Goal: Task Accomplishment & Management: Manage account settings

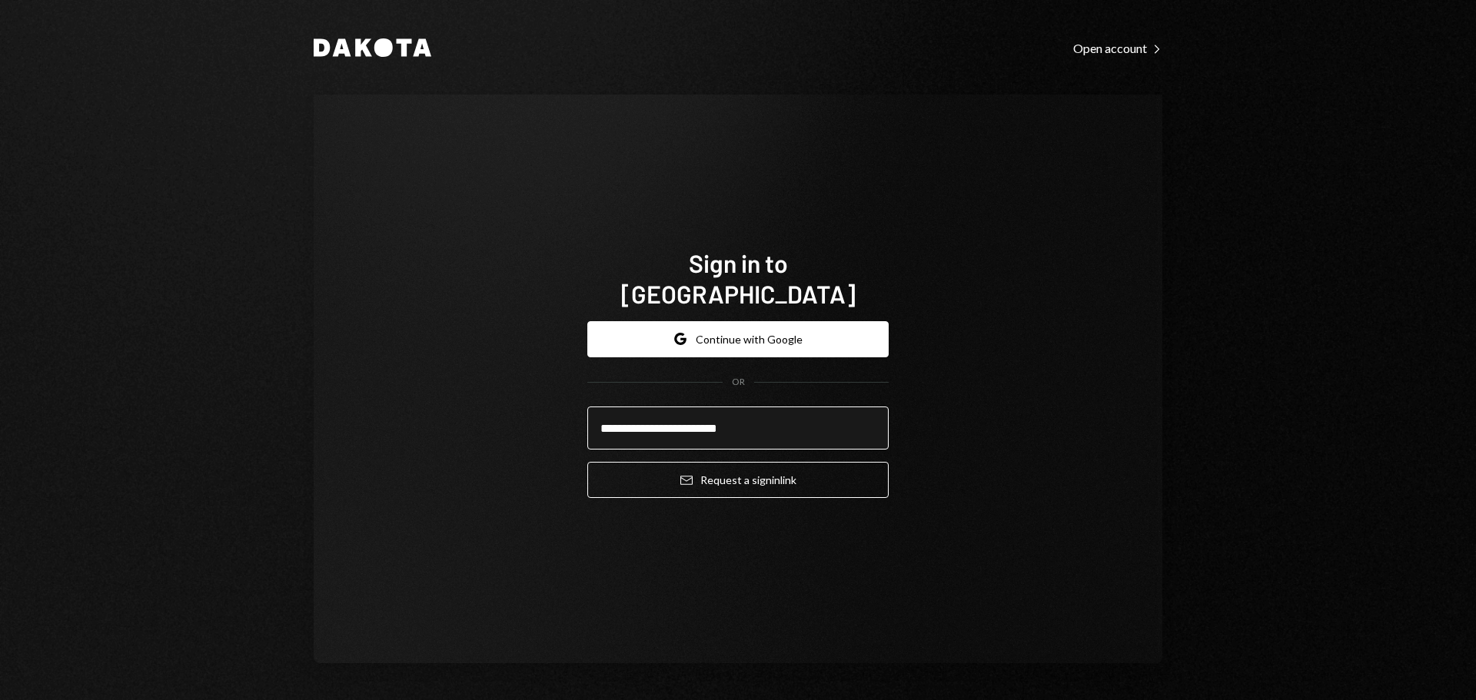
type input "**********"
click at [587, 462] on button "Email Request a sign in link" at bounding box center [737, 480] width 301 height 36
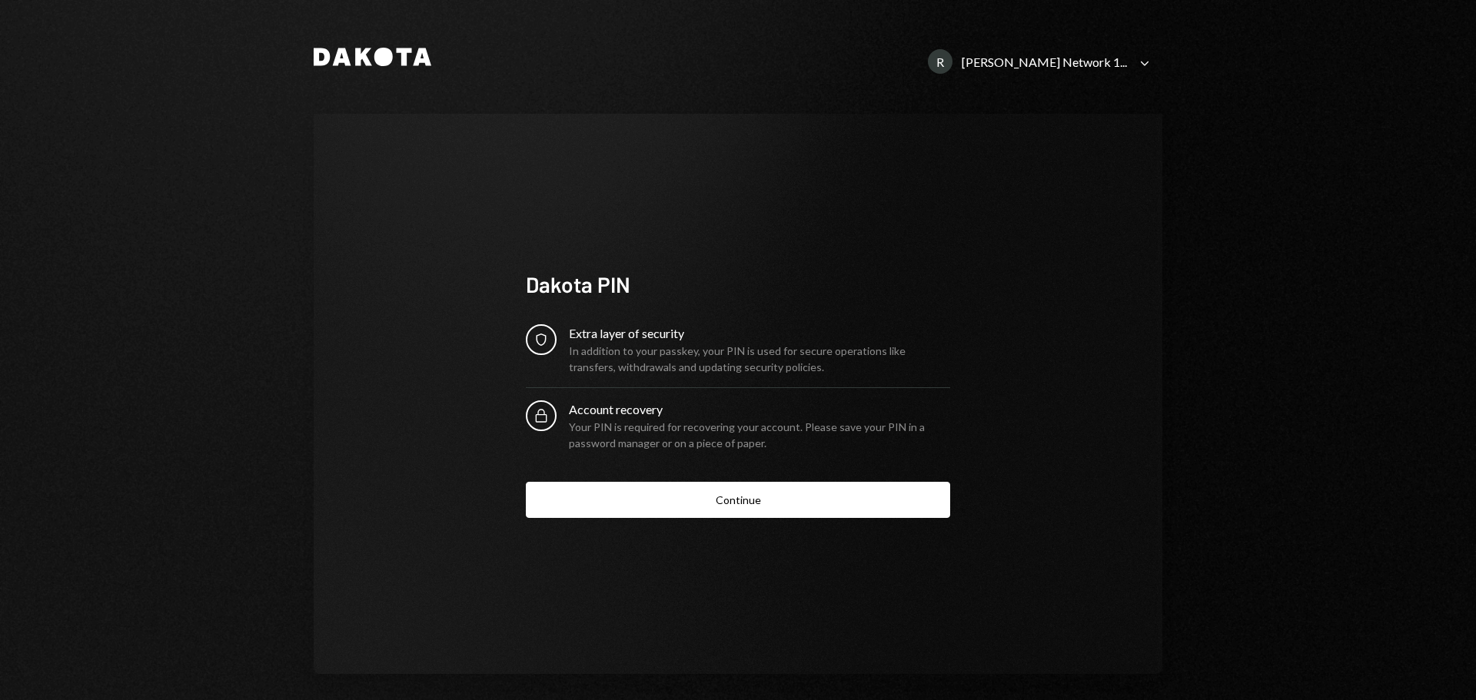
click at [1128, 66] on div "R [PERSON_NAME] Network 1... Caret Down" at bounding box center [1040, 61] width 244 height 25
click at [1035, 420] on div "Dakota PIN Security Extra layer of security In addition to your passkey, your P…" at bounding box center [738, 394] width 849 height 560
click at [720, 501] on button "Continue" at bounding box center [738, 500] width 424 height 36
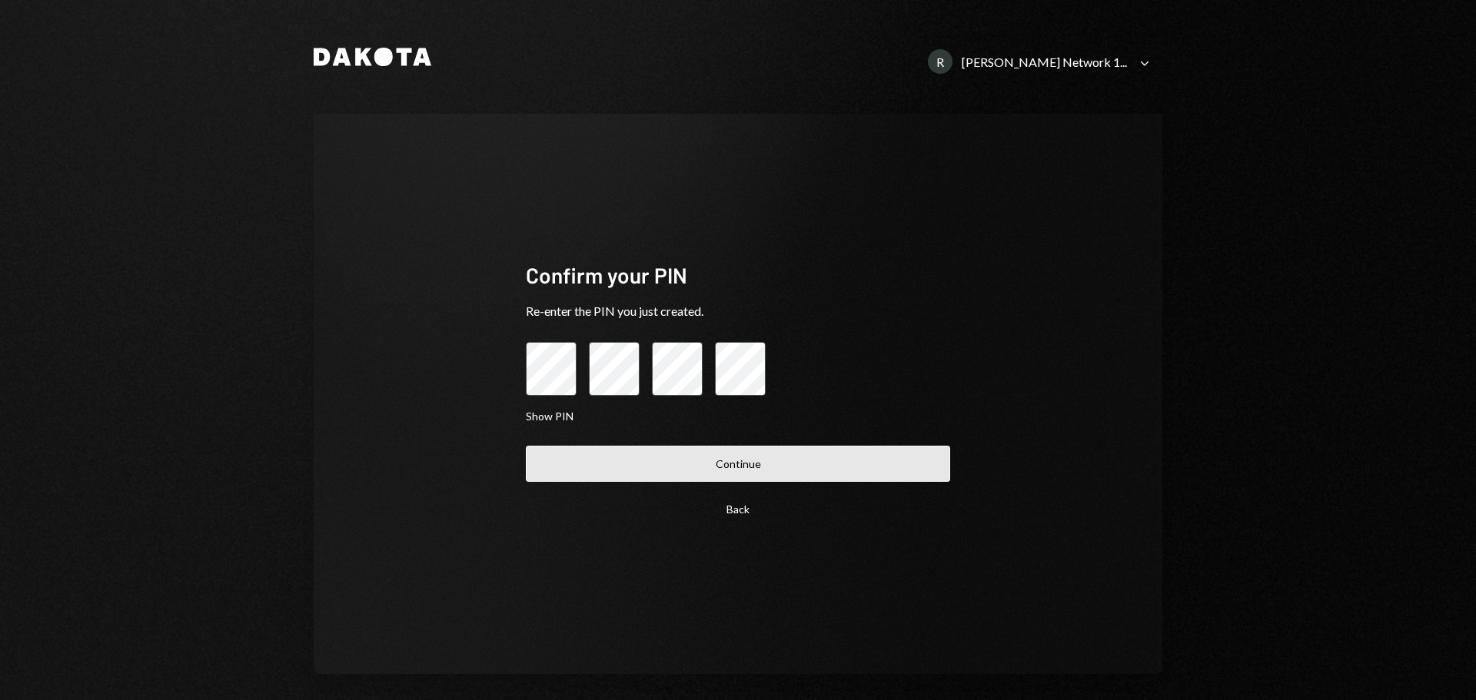
click at [577, 456] on button "Continue" at bounding box center [738, 464] width 424 height 36
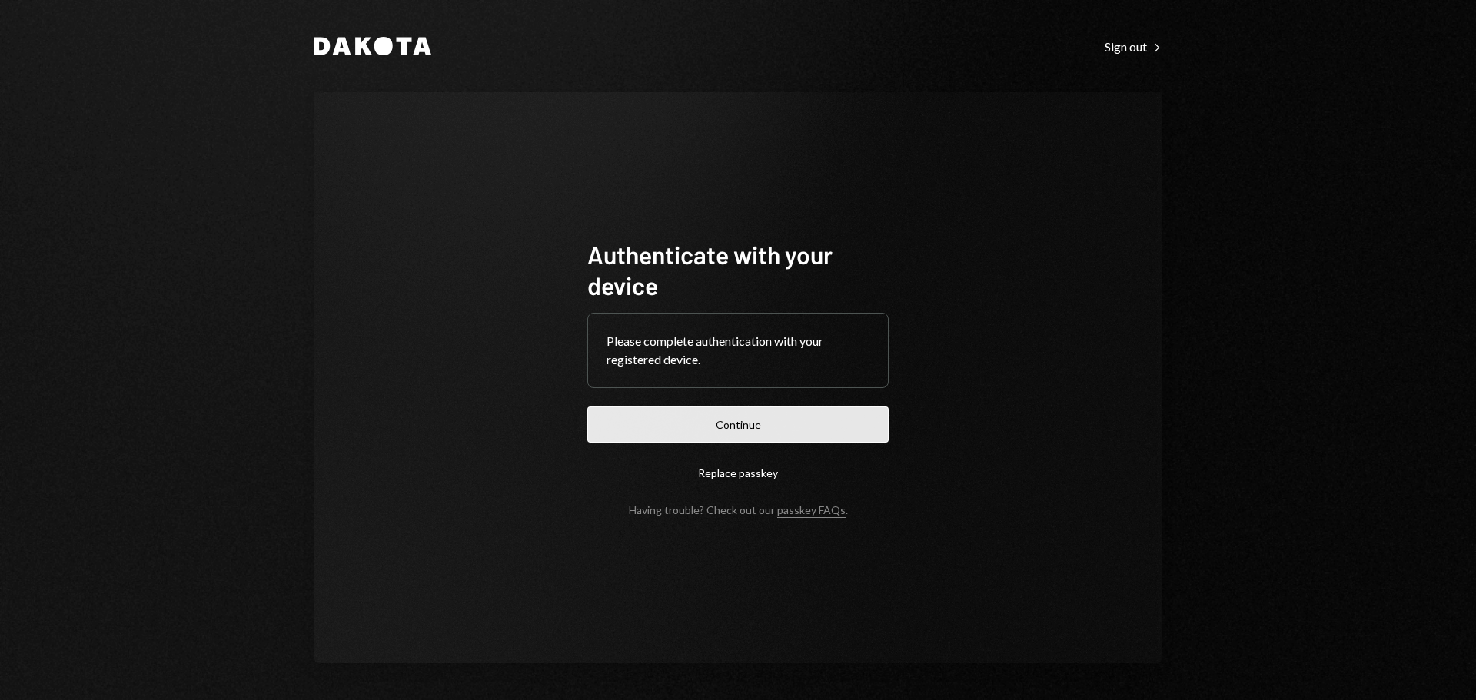
click at [699, 414] on button "Continue" at bounding box center [737, 425] width 301 height 36
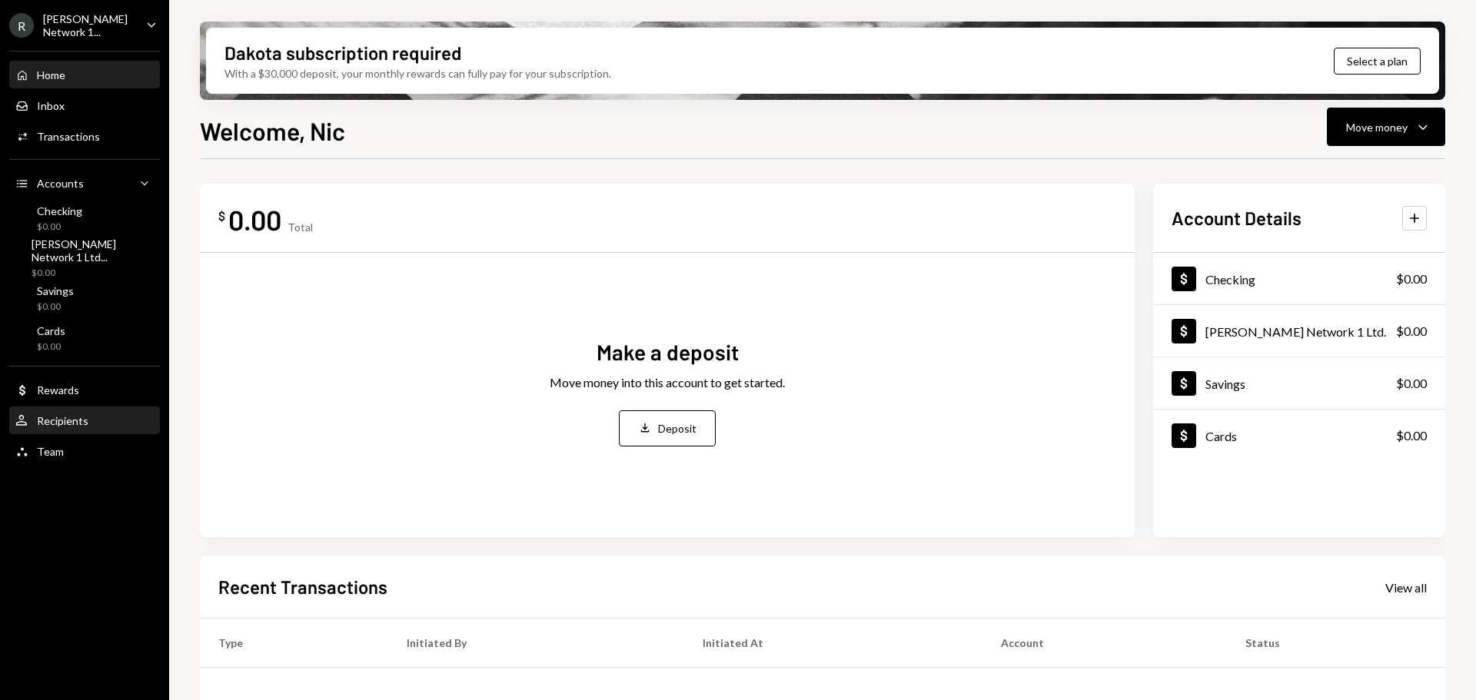
click at [105, 428] on div "User Recipients" at bounding box center [84, 421] width 138 height 26
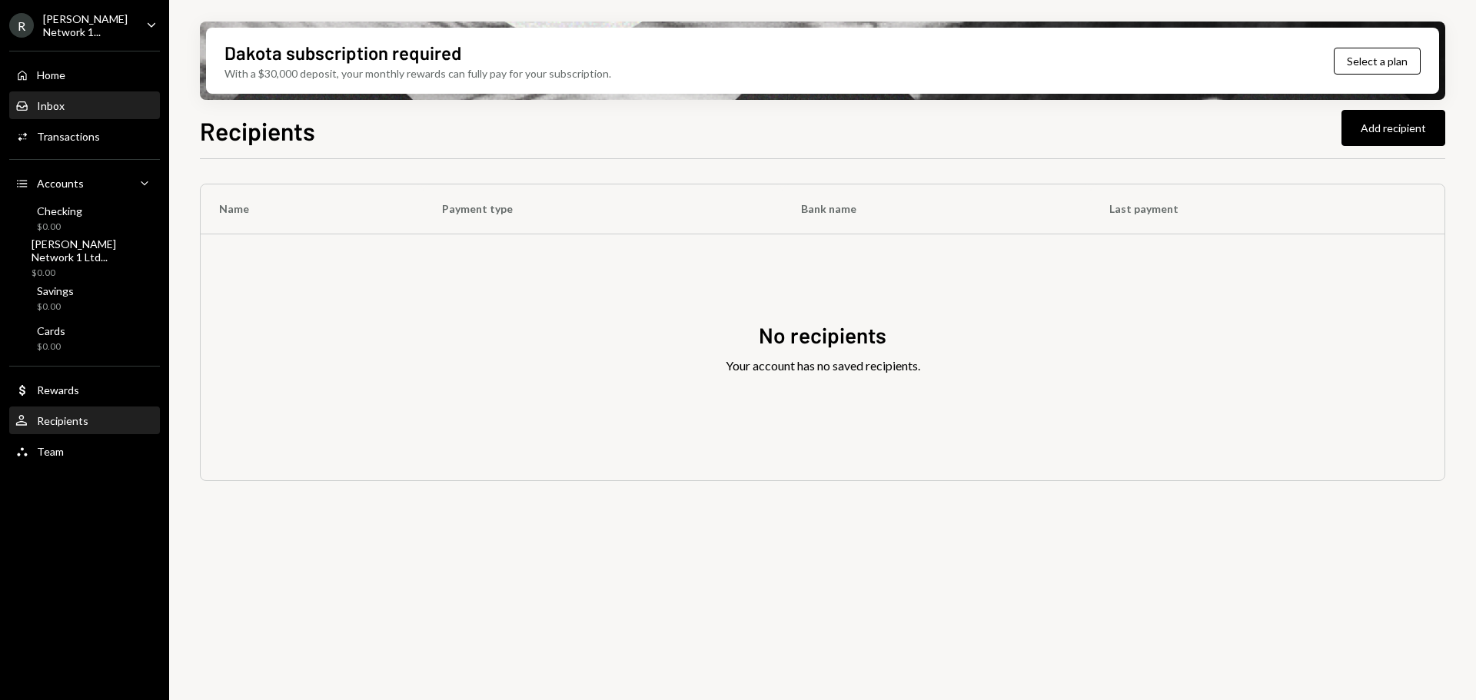
click at [66, 99] on div "Inbox Inbox" at bounding box center [84, 106] width 138 height 14
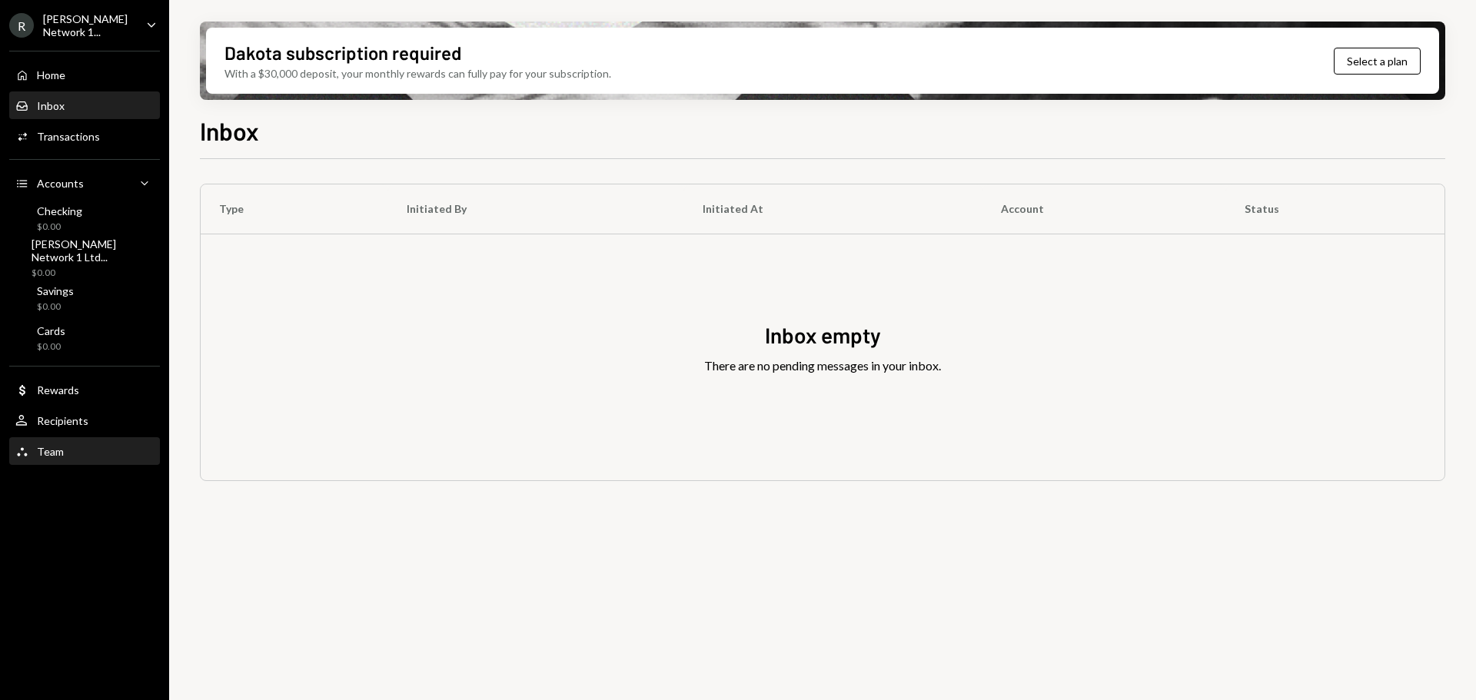
click at [98, 447] on div "Team Team" at bounding box center [84, 452] width 138 height 14
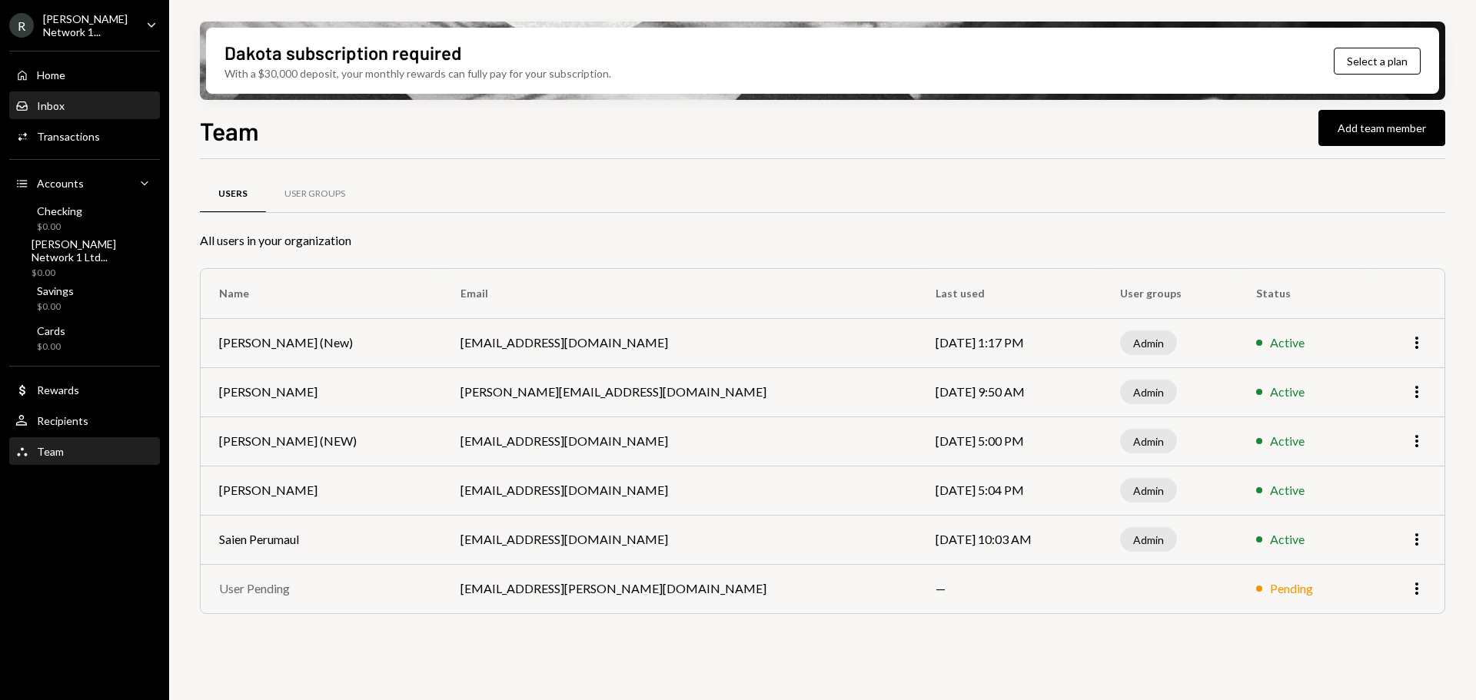
click at [59, 95] on div "Inbox Inbox" at bounding box center [84, 106] width 138 height 26
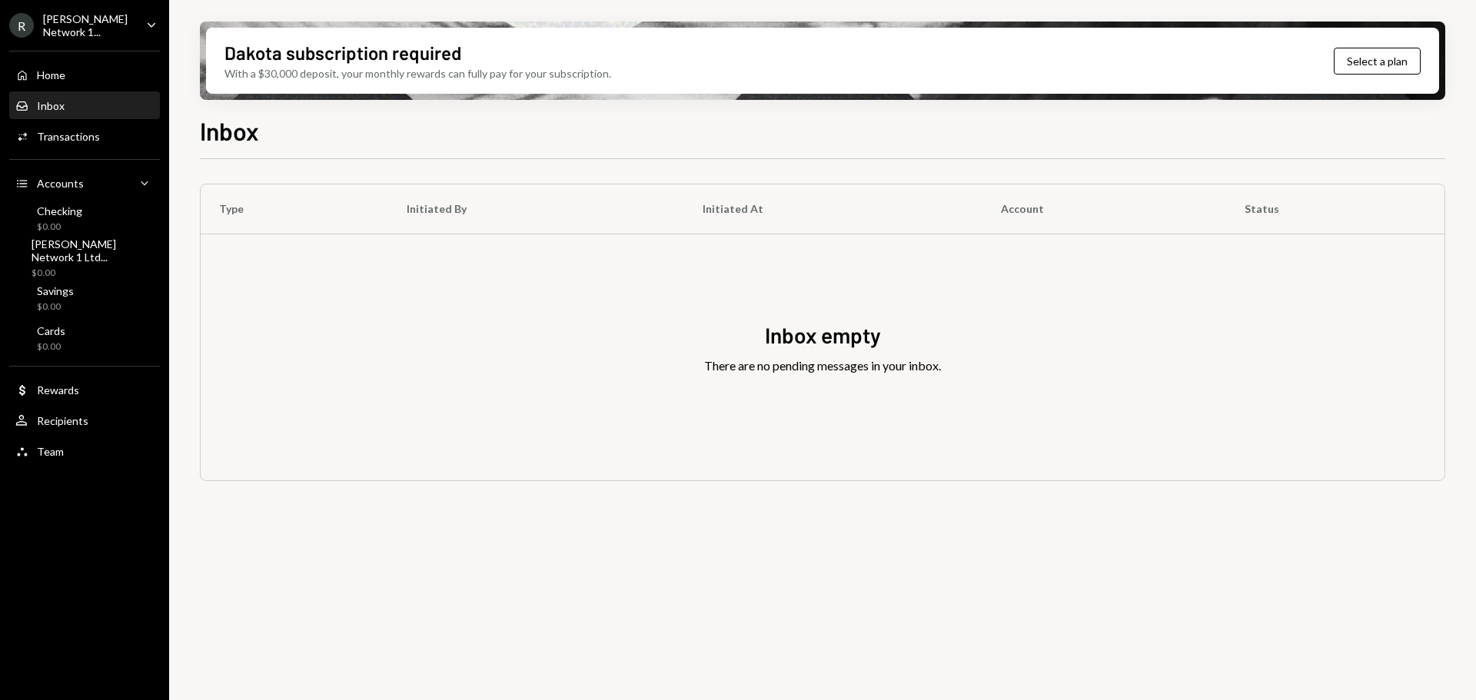
click at [159, 21] on icon "Caret Down" at bounding box center [151, 24] width 17 height 17
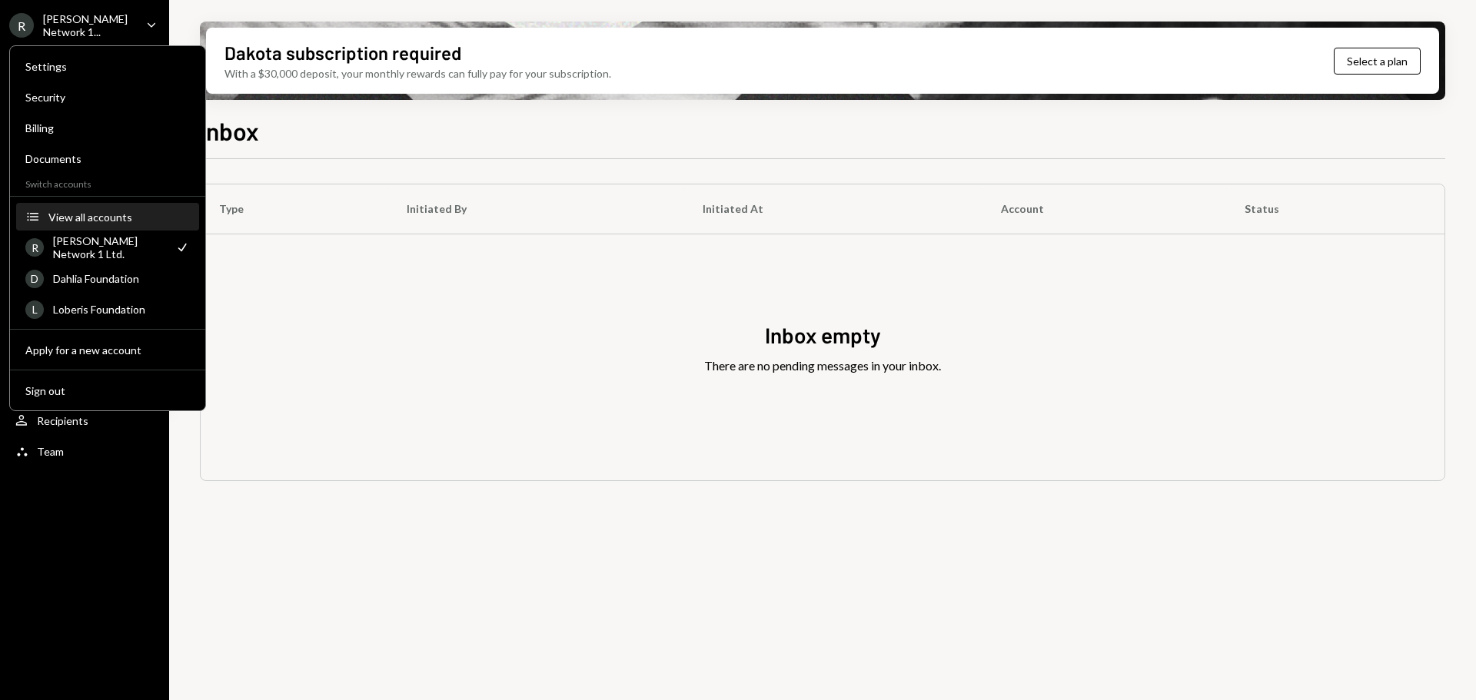
click at [89, 213] on div "View all accounts" at bounding box center [118, 217] width 141 height 13
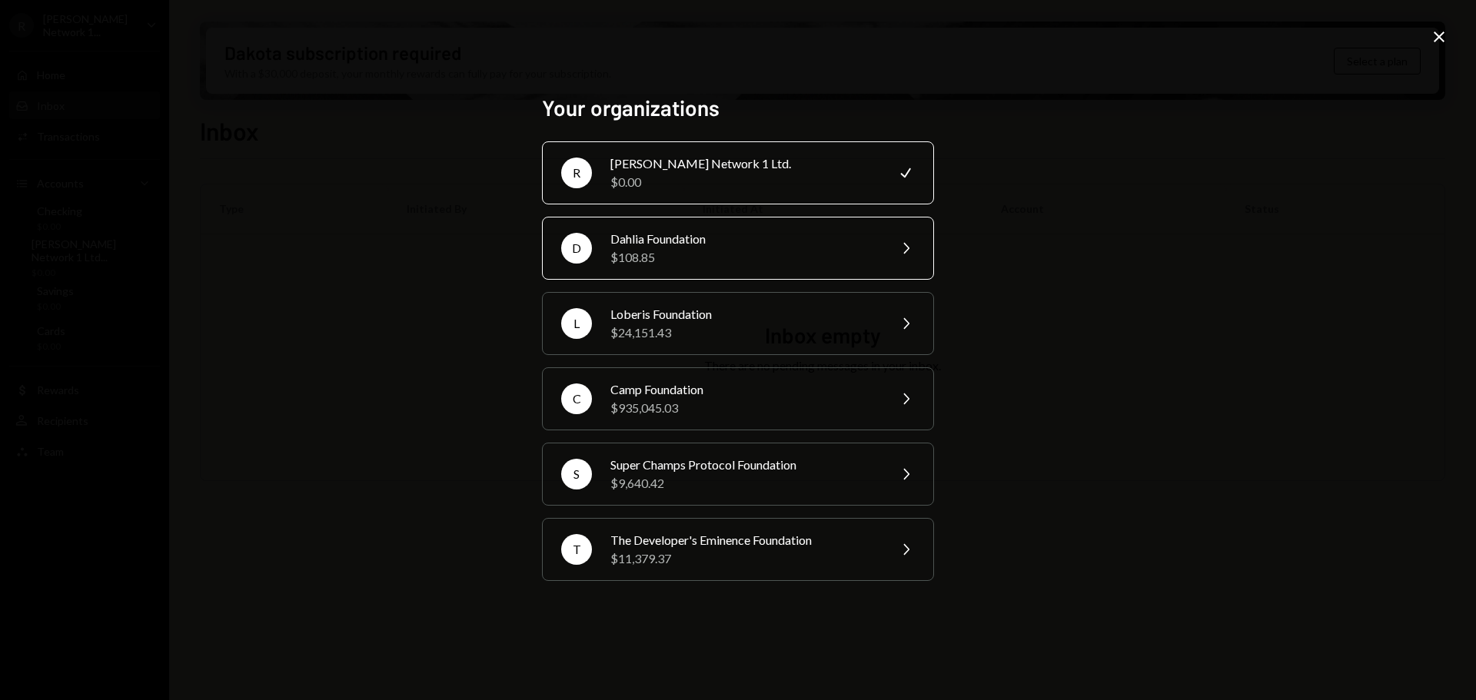
click at [782, 238] on div "Dahlia Foundation" at bounding box center [743, 239] width 267 height 18
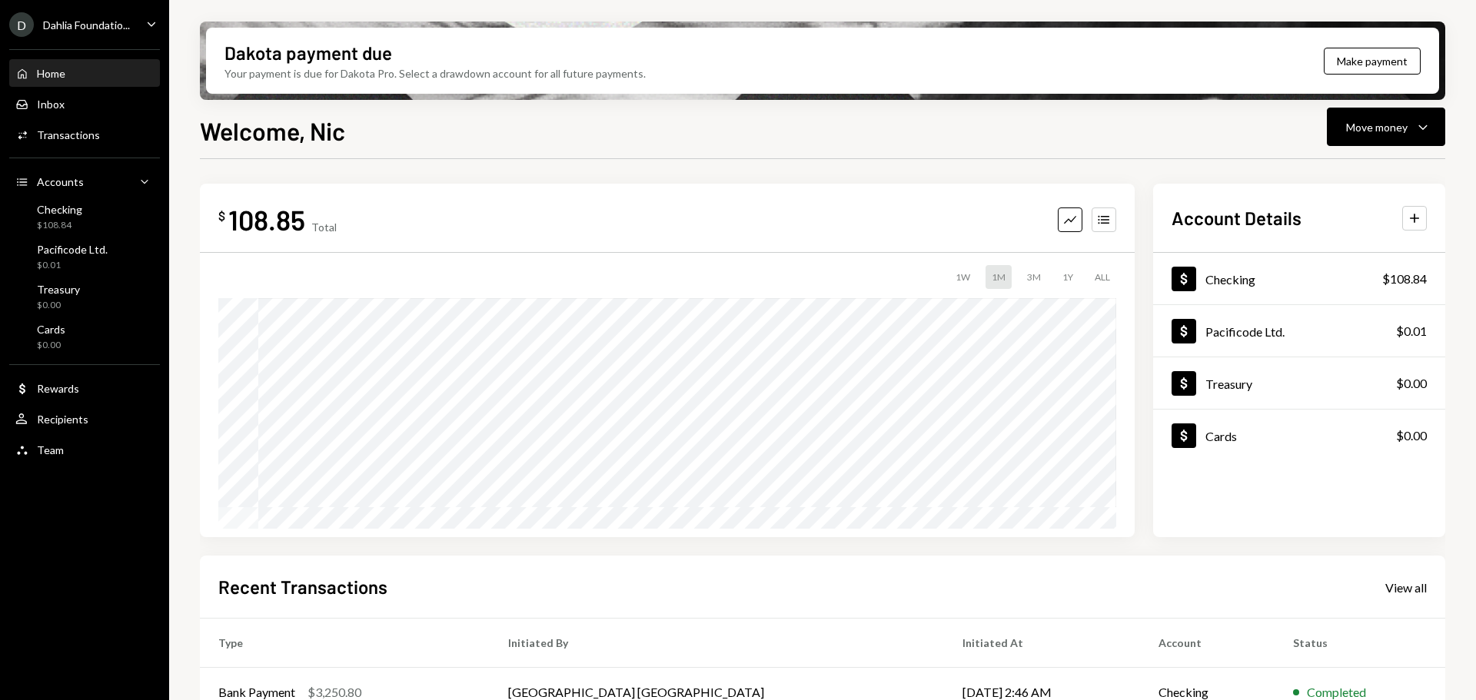
click at [112, 31] on div "Dahlia Foundatio..." at bounding box center [86, 24] width 87 height 13
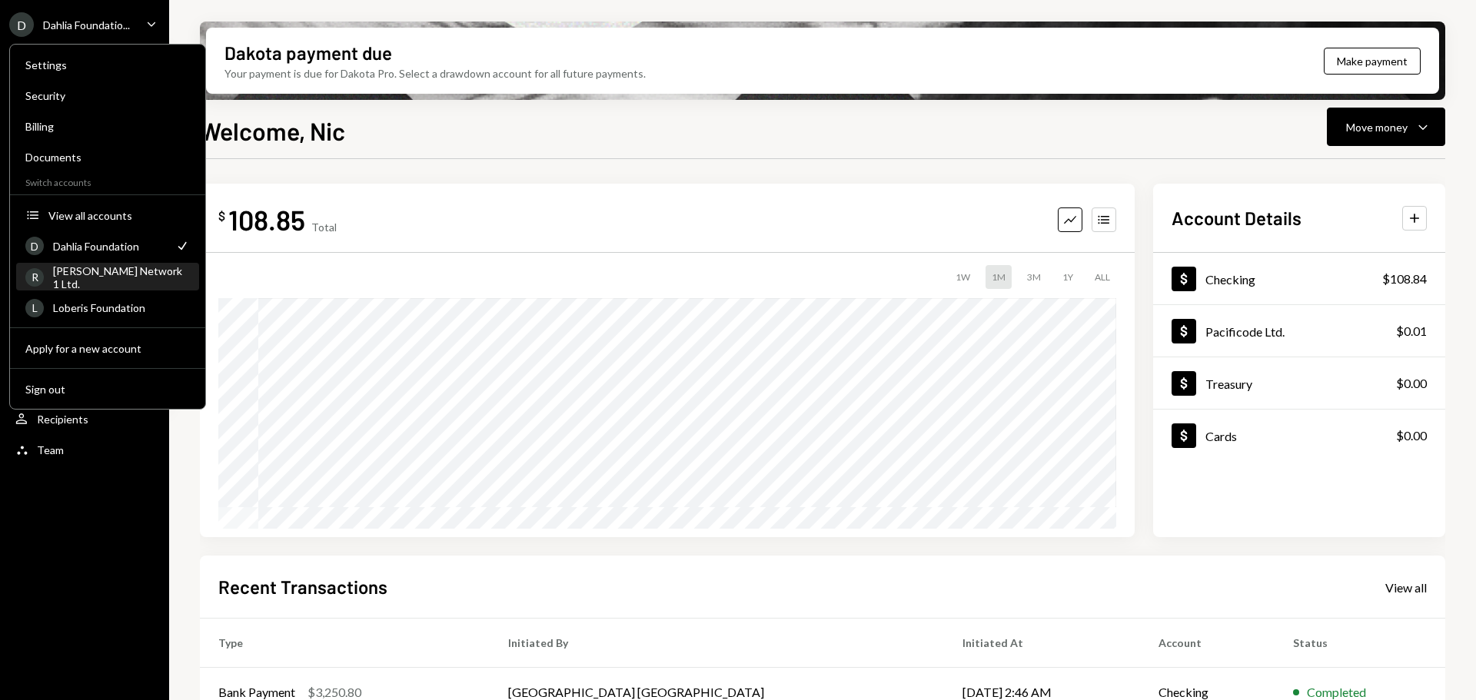
click at [130, 280] on div "[PERSON_NAME] Network 1 Ltd." at bounding box center [121, 277] width 137 height 26
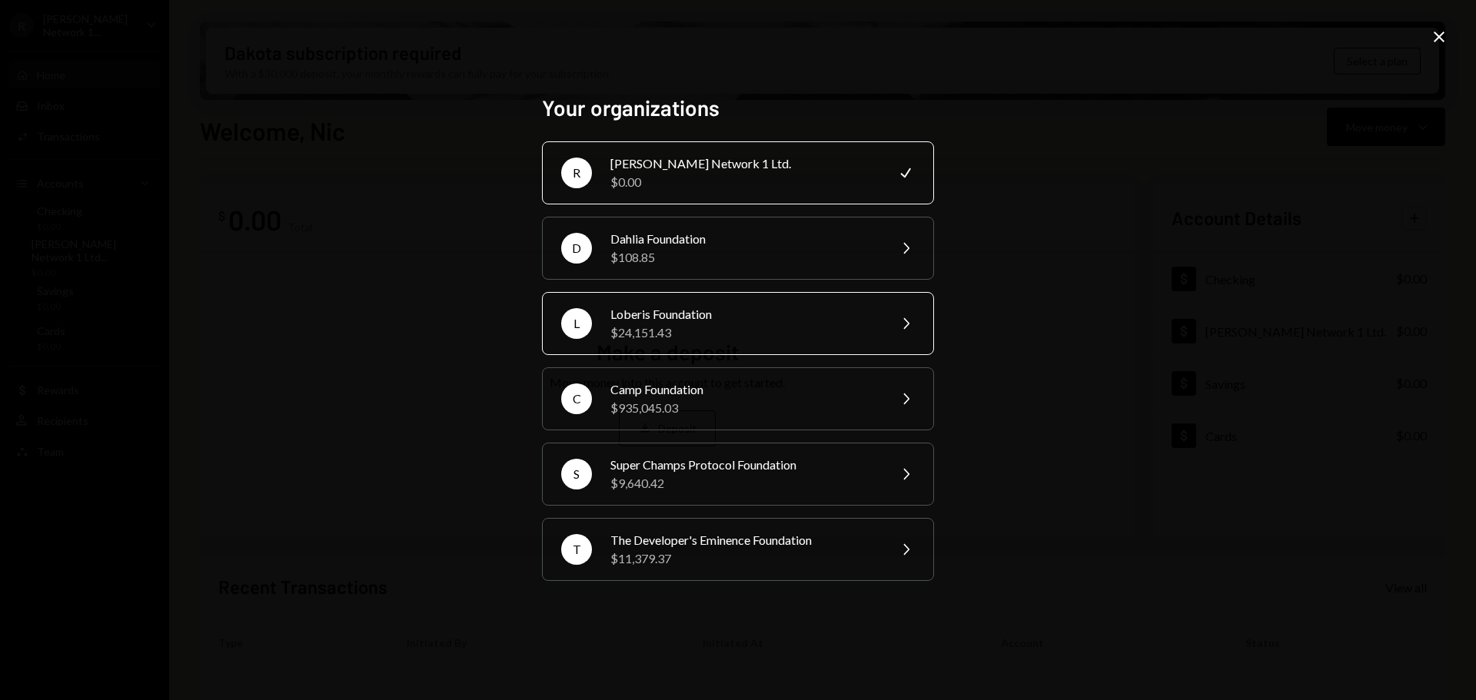
click at [658, 317] on div "Loberis Foundation" at bounding box center [743, 314] width 267 height 18
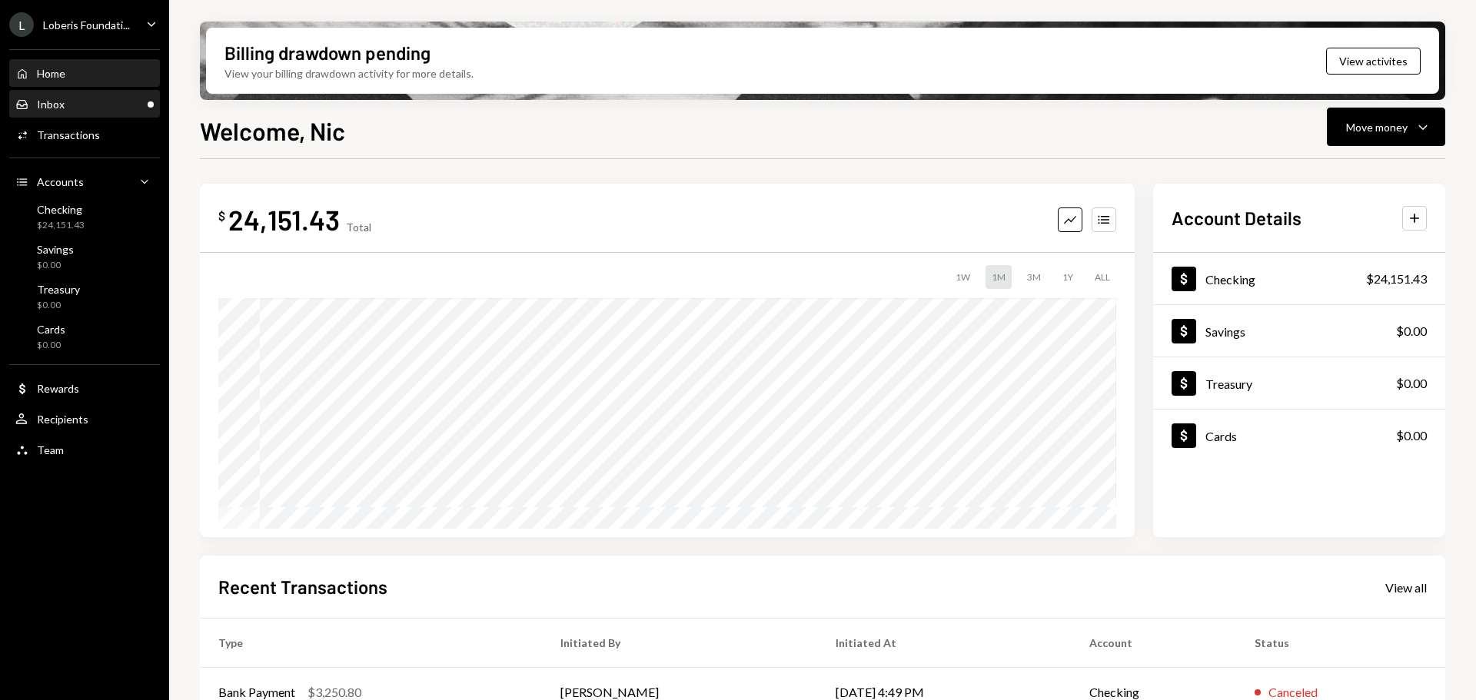
click at [87, 102] on div "Inbox Inbox" at bounding box center [84, 105] width 138 height 14
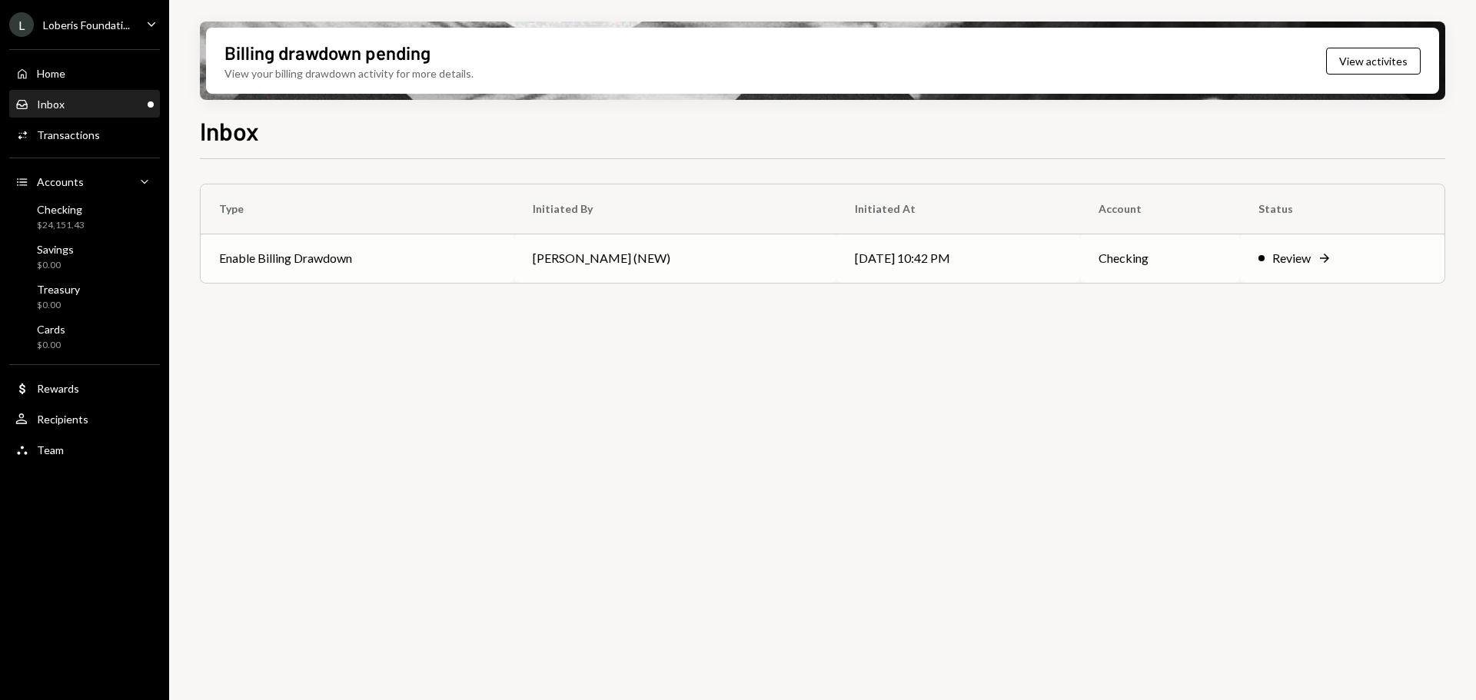
click at [687, 261] on td "[PERSON_NAME] (NEW)" at bounding box center [675, 258] width 322 height 49
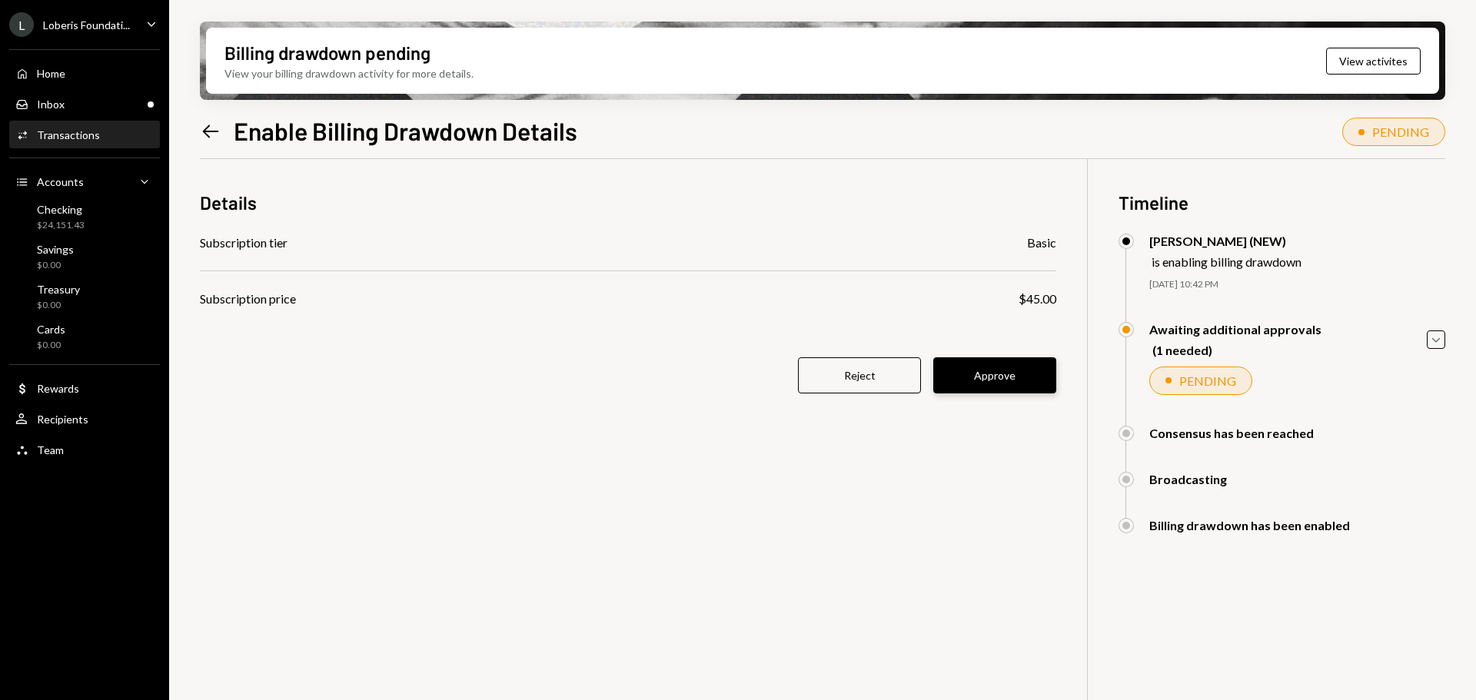
click at [1021, 375] on button "Approve" at bounding box center [994, 375] width 123 height 36
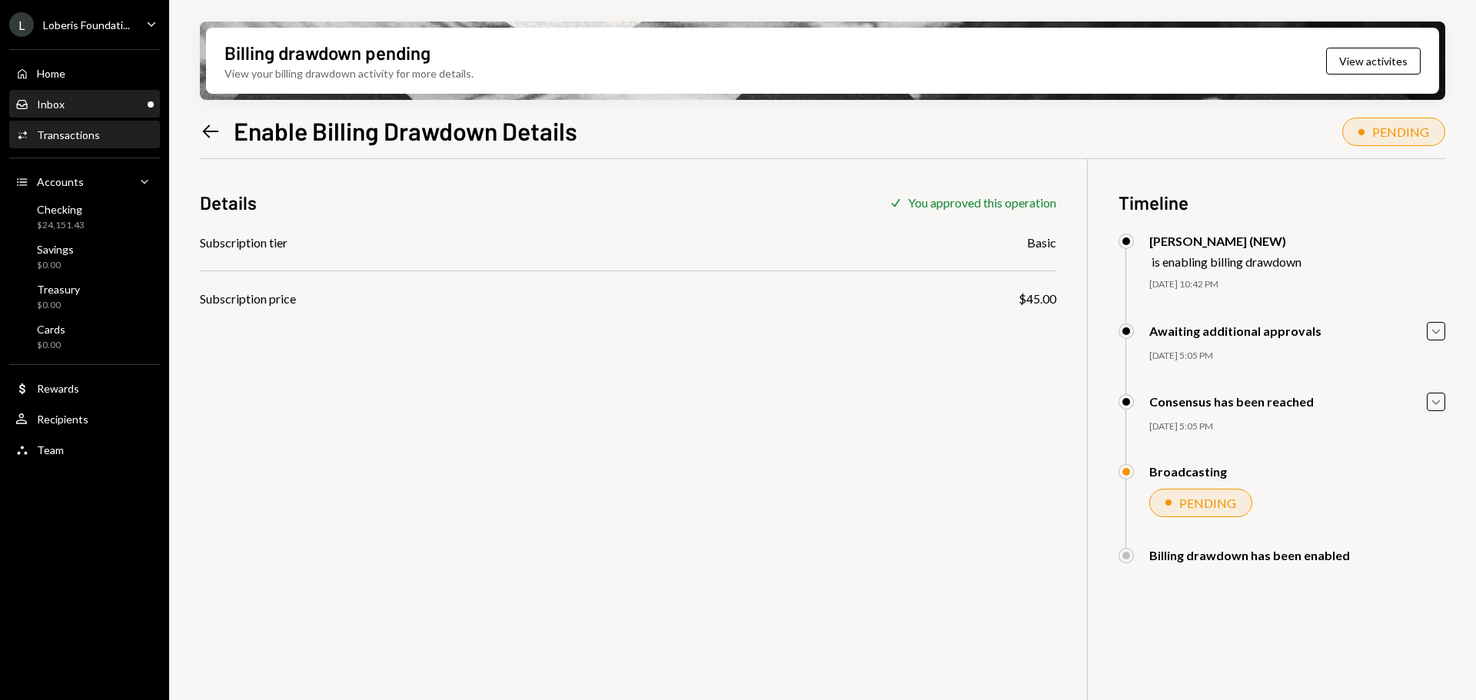
click at [78, 111] on div "Inbox Inbox" at bounding box center [84, 104] width 138 height 26
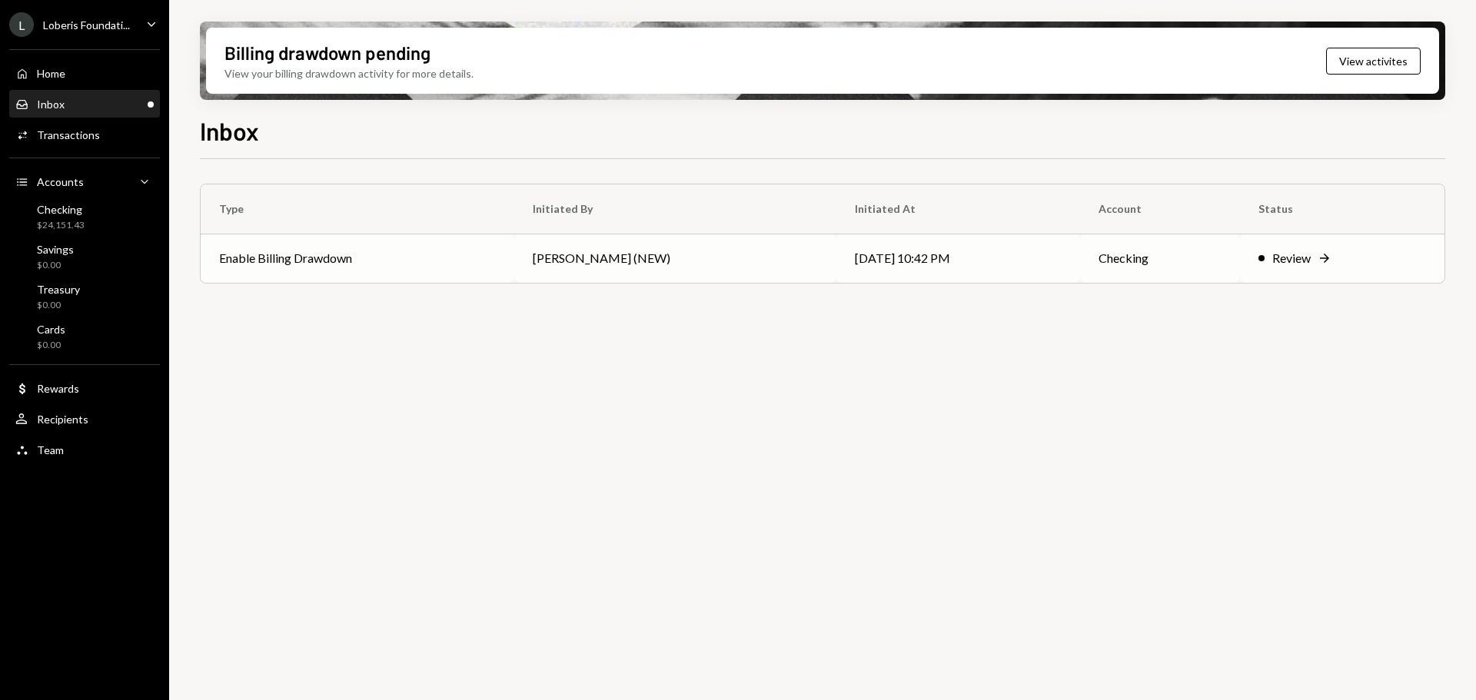
click at [532, 254] on td "[PERSON_NAME] (NEW)" at bounding box center [675, 258] width 322 height 49
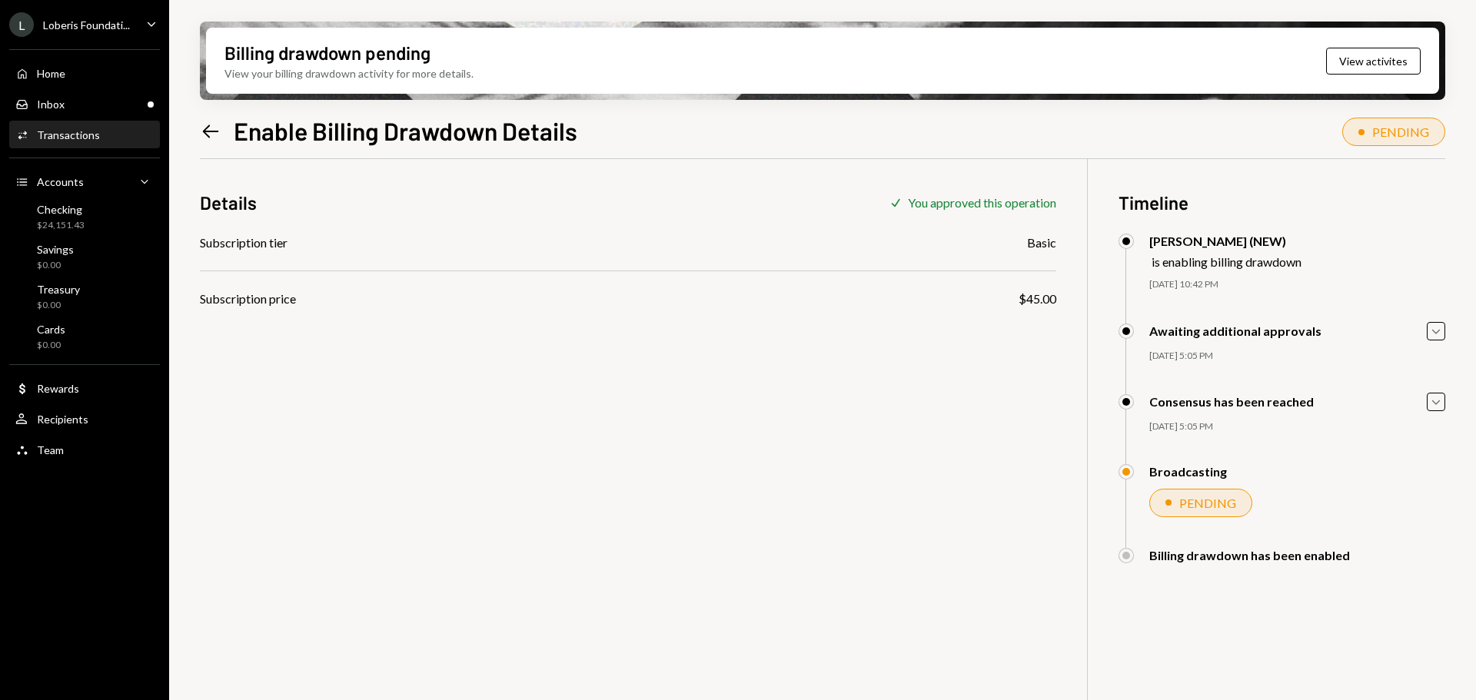
click at [208, 131] on icon at bounding box center [211, 131] width 16 height 13
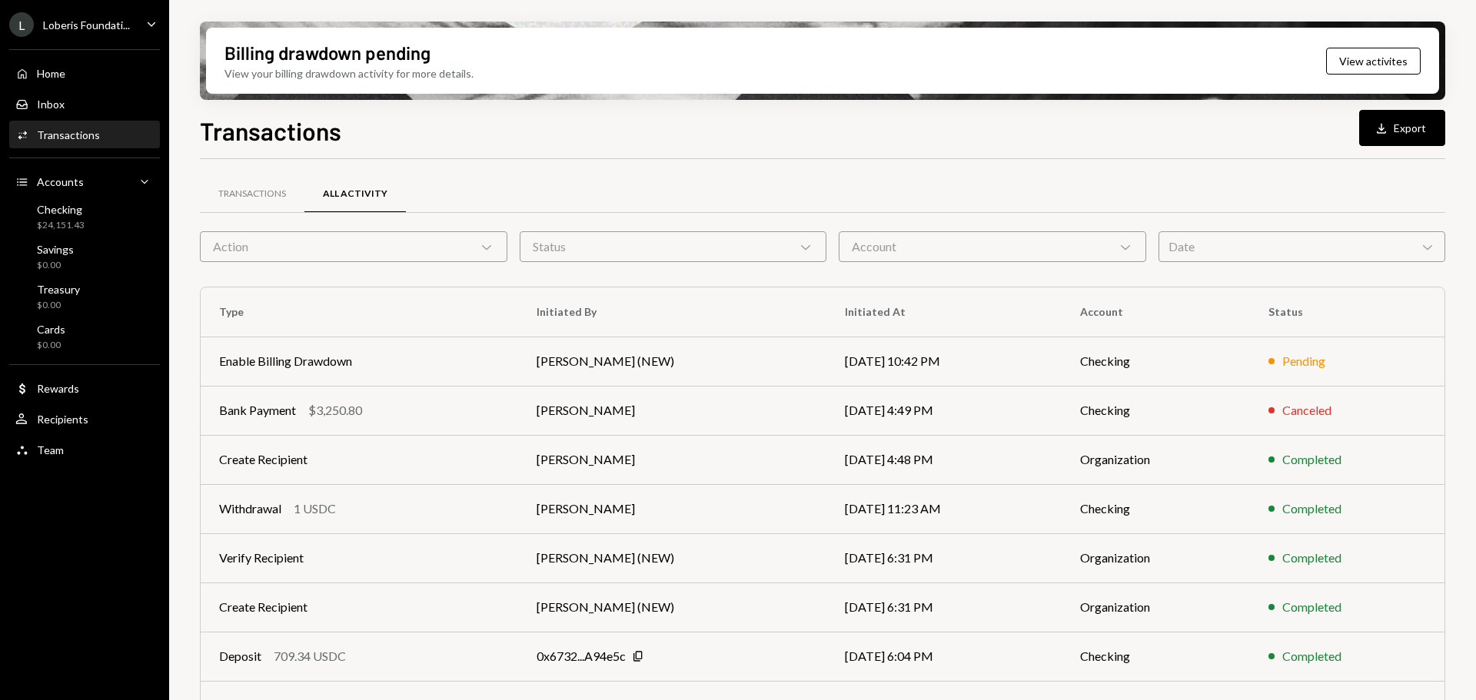
click at [88, 34] on div "[PERSON_NAME] Foundati..." at bounding box center [69, 24] width 121 height 25
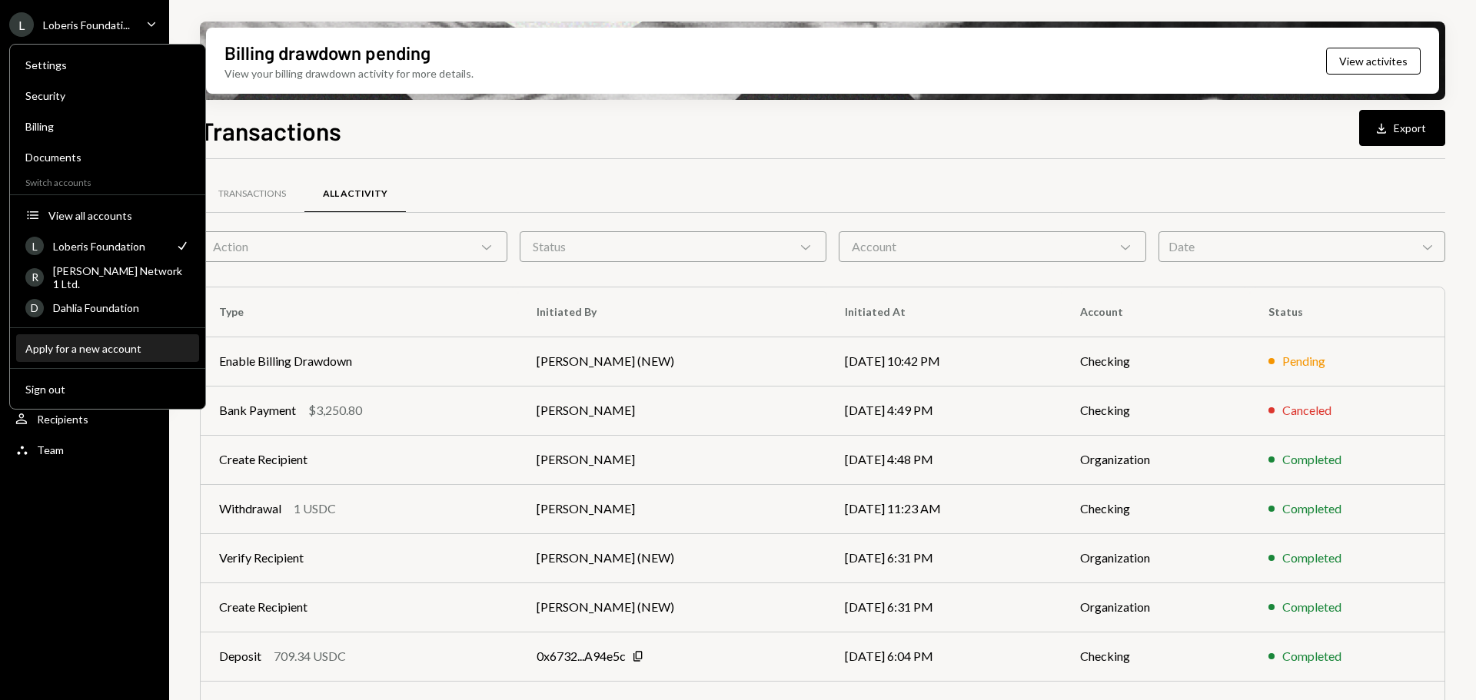
click at [87, 350] on div "Apply for a new account" at bounding box center [107, 348] width 164 height 13
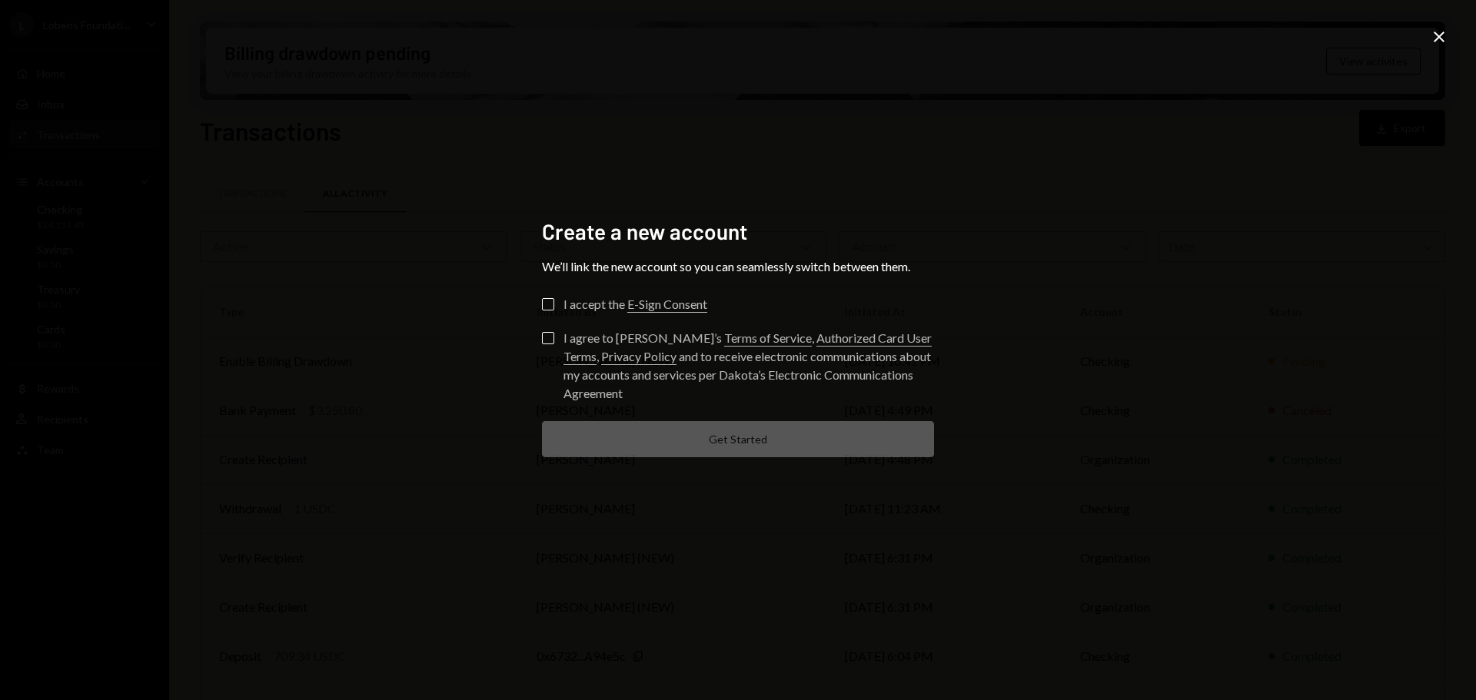
click at [486, 268] on div "Create a new account We’ll link the new account so you can seamlessly switch be…" at bounding box center [738, 350] width 1476 height 700
click at [1445, 40] on icon "Close" at bounding box center [1439, 37] width 18 height 18
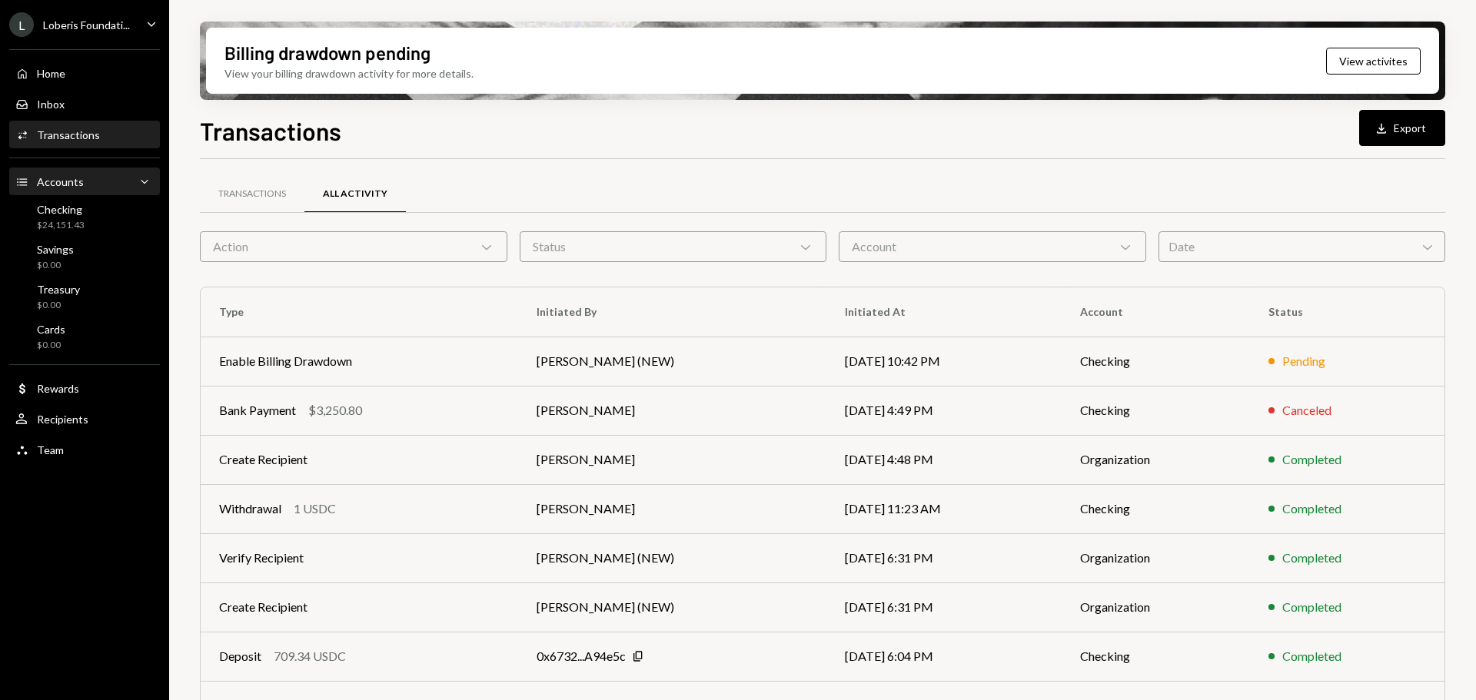
click at [72, 188] on div "Accounts" at bounding box center [60, 181] width 47 height 13
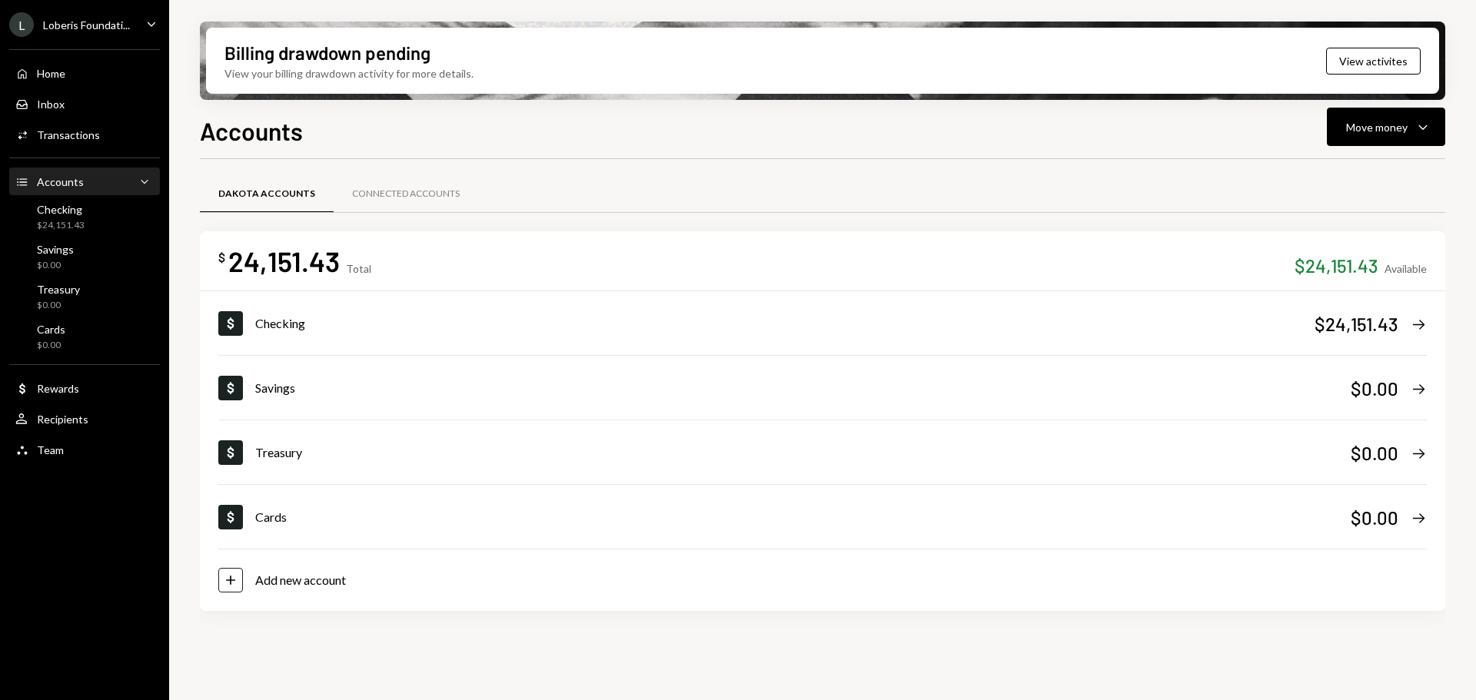
click at [86, 31] on div "Loberis Foundati..." at bounding box center [86, 24] width 87 height 13
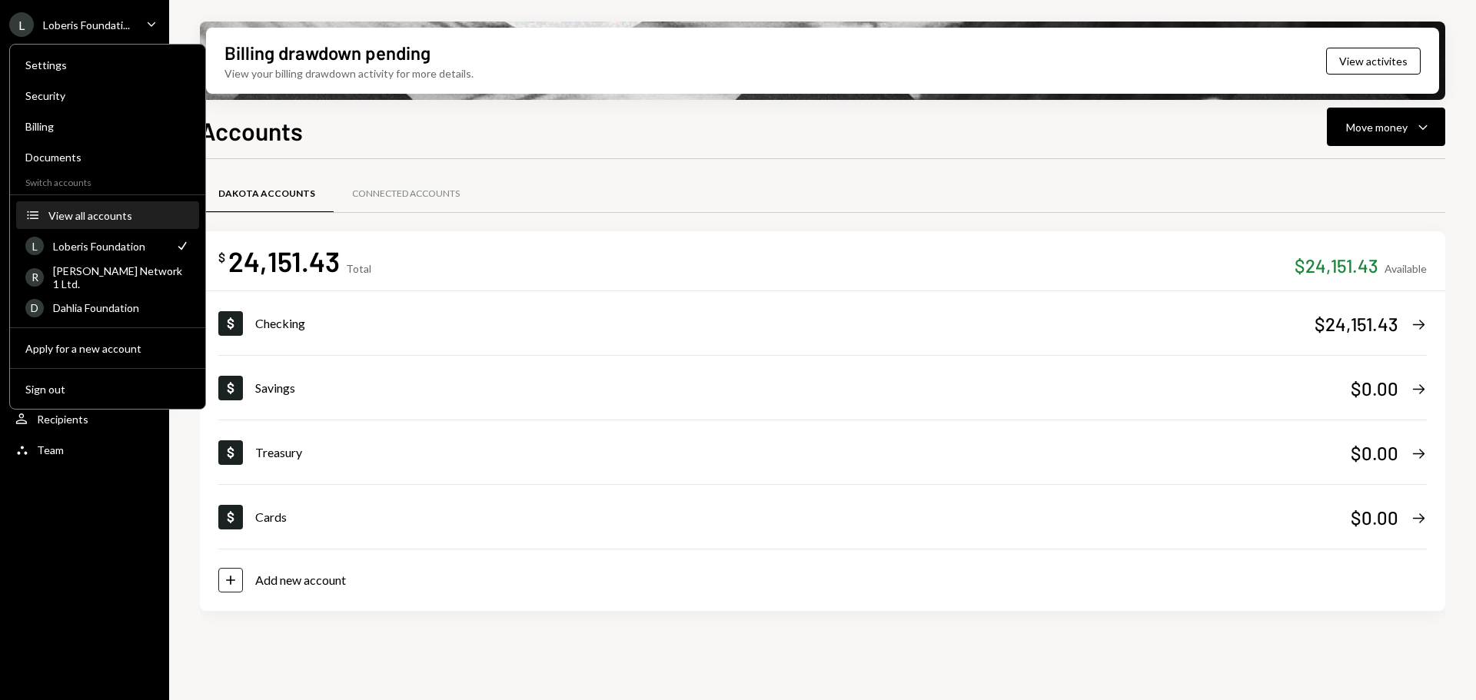
click at [74, 207] on button "Accounts View all accounts" at bounding box center [107, 216] width 183 height 28
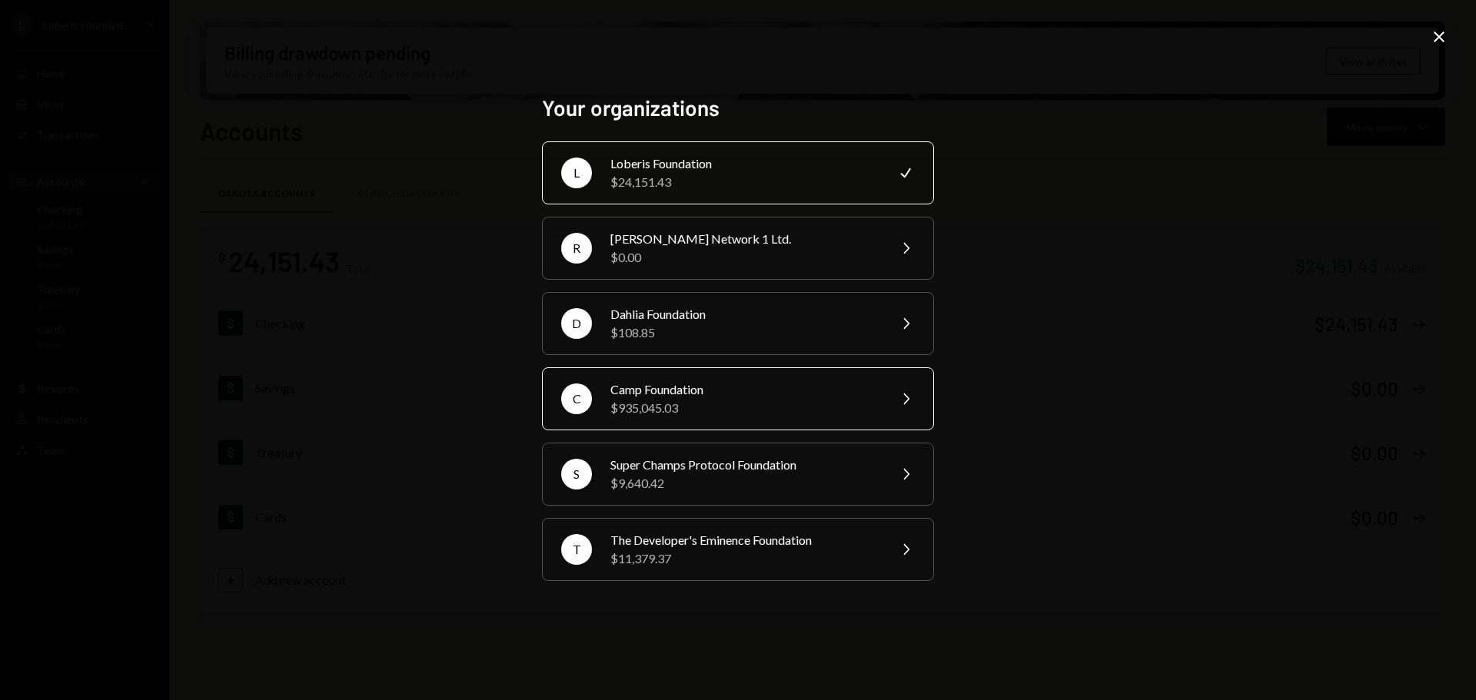
click at [711, 399] on div "$935,045.03" at bounding box center [743, 408] width 267 height 18
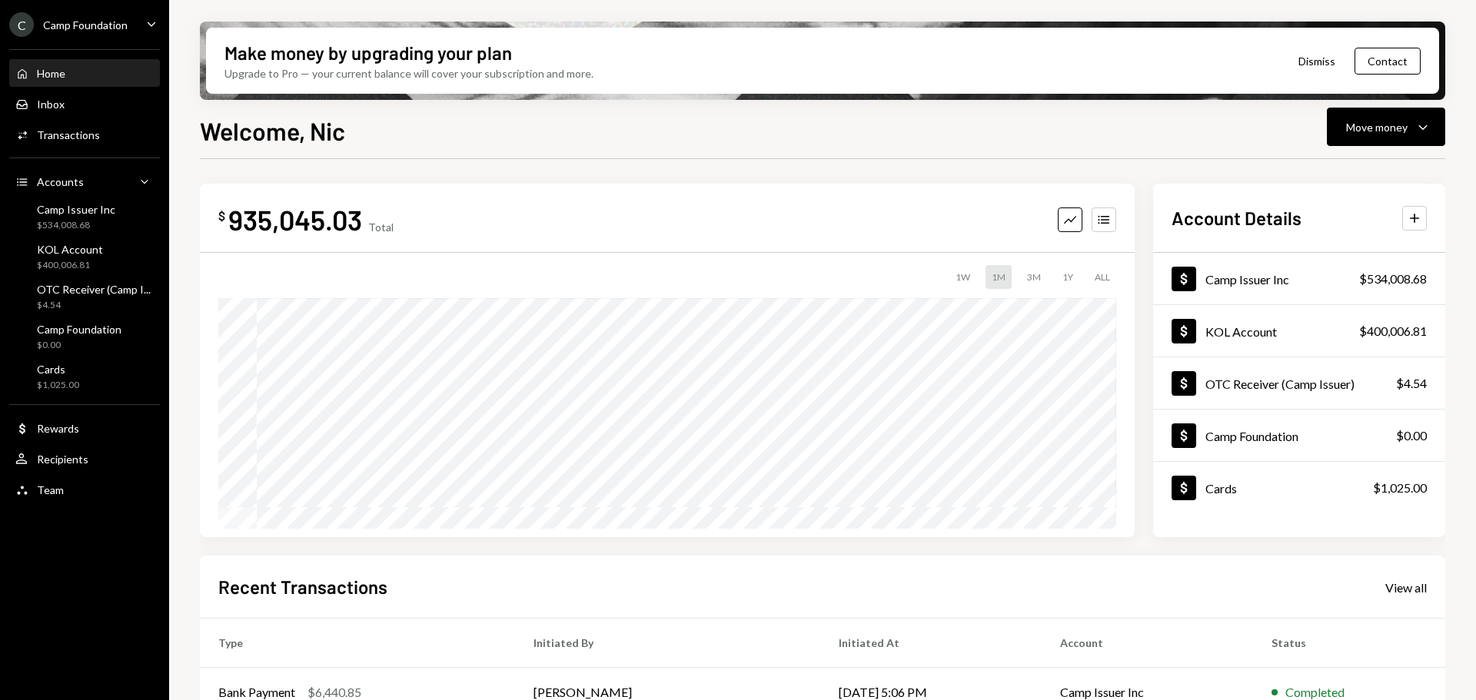
click at [128, 29] on div "C Camp Foundation Caret Down" at bounding box center [84, 24] width 169 height 25
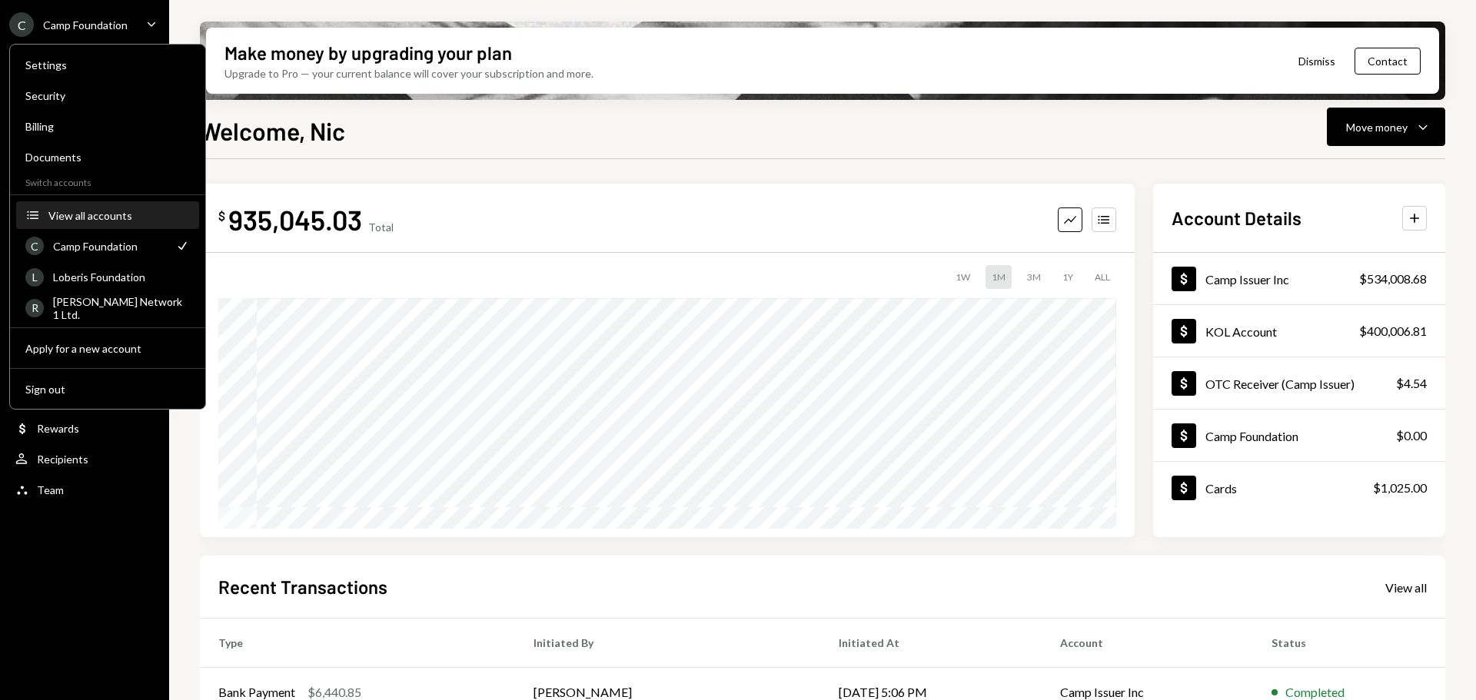
click at [118, 213] on div "View all accounts" at bounding box center [118, 215] width 141 height 13
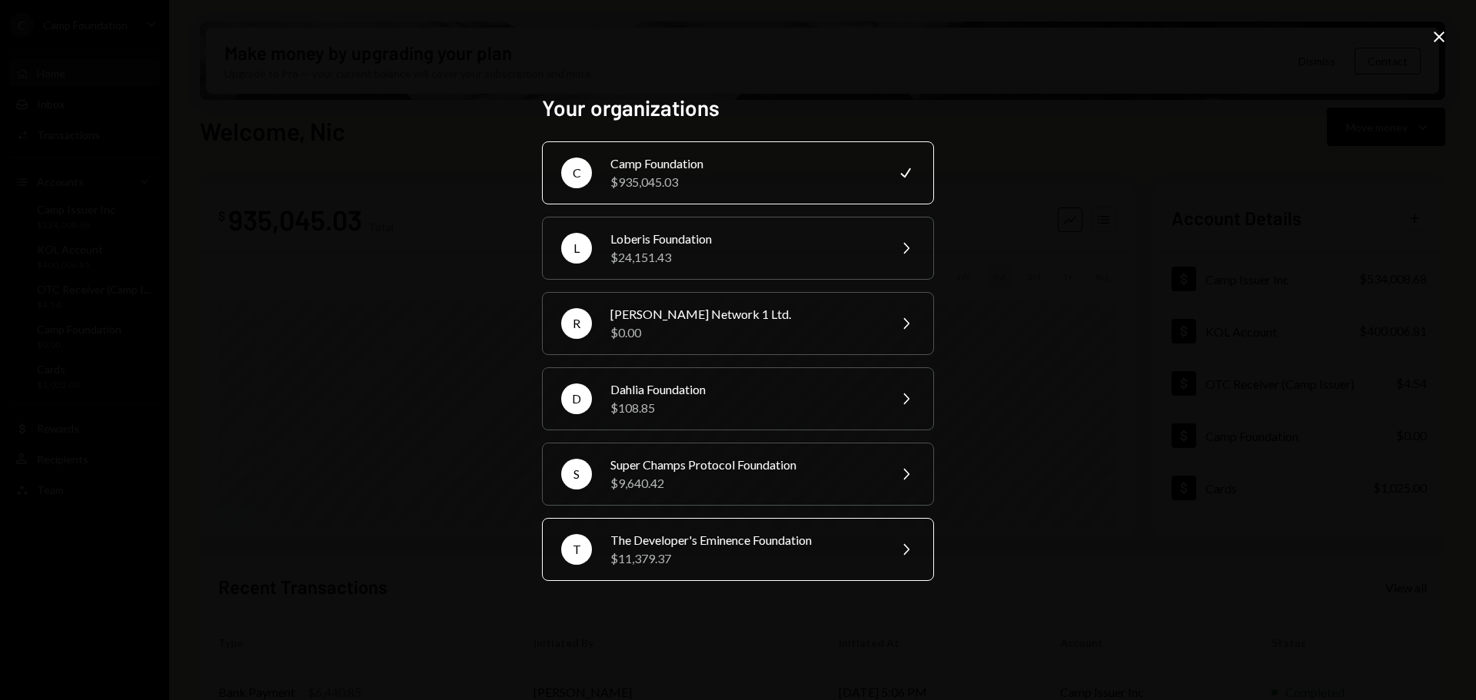
click at [709, 528] on div "T The Developer's Eminence Foundation $11,379.37 Chevron Right" at bounding box center [738, 549] width 392 height 63
